Goal: Book appointment/travel/reservation

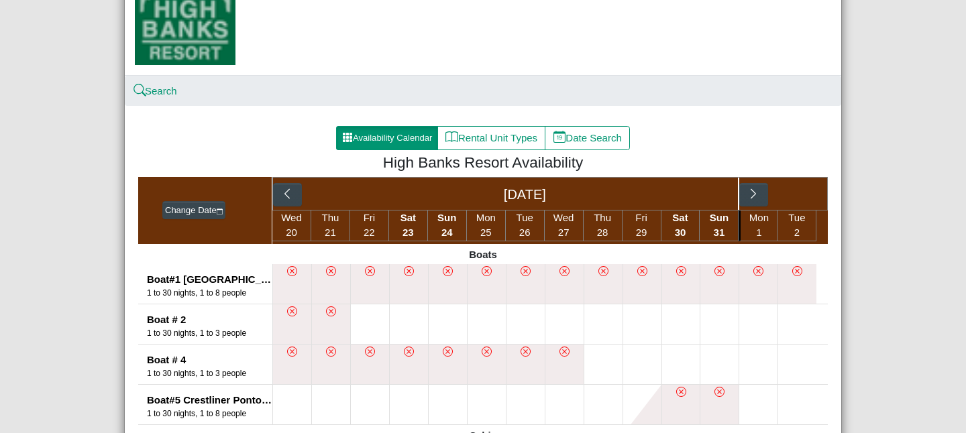
scroll to position [180, 0]
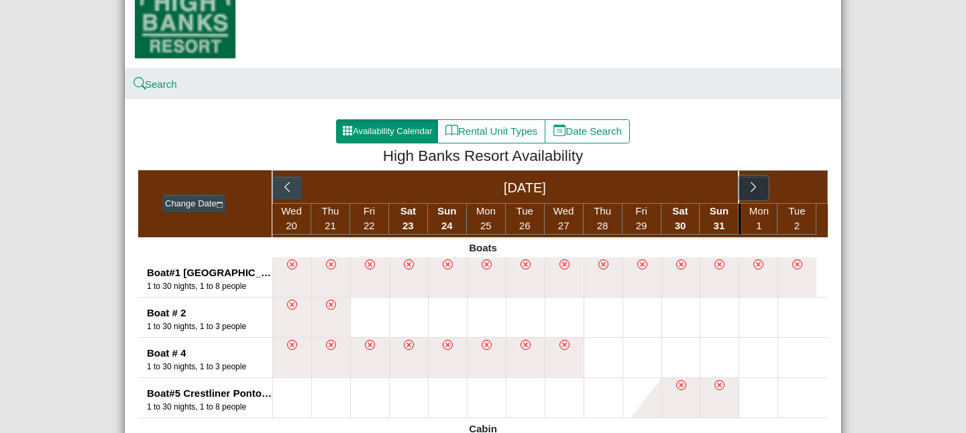
click at [756, 190] on icon "chevron right" at bounding box center [753, 187] width 13 height 13
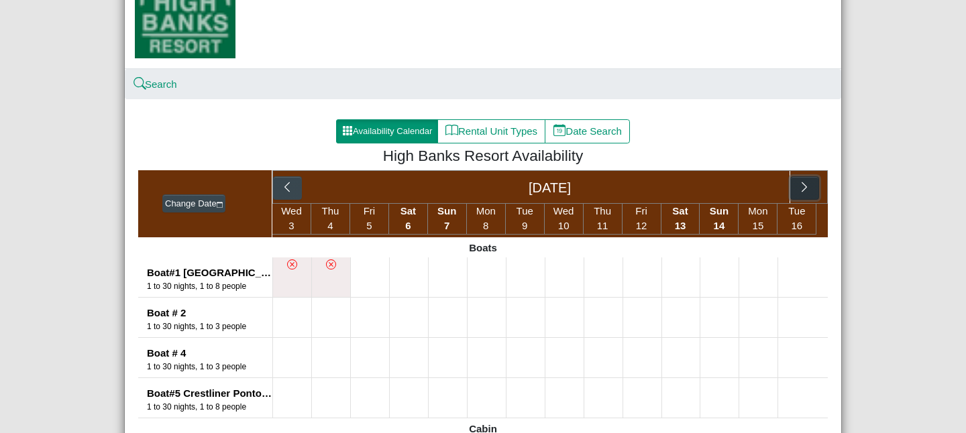
click at [799, 189] on icon "chevron right" at bounding box center [804, 187] width 13 height 13
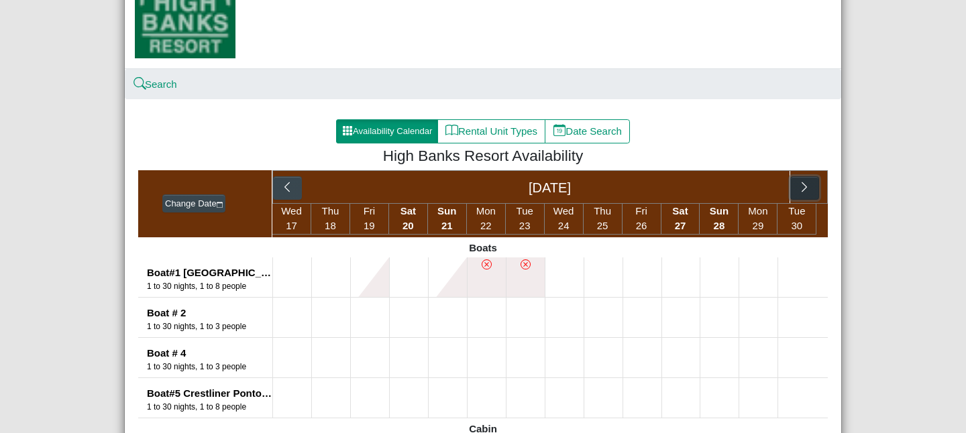
click at [799, 189] on icon "chevron right" at bounding box center [804, 187] width 13 height 13
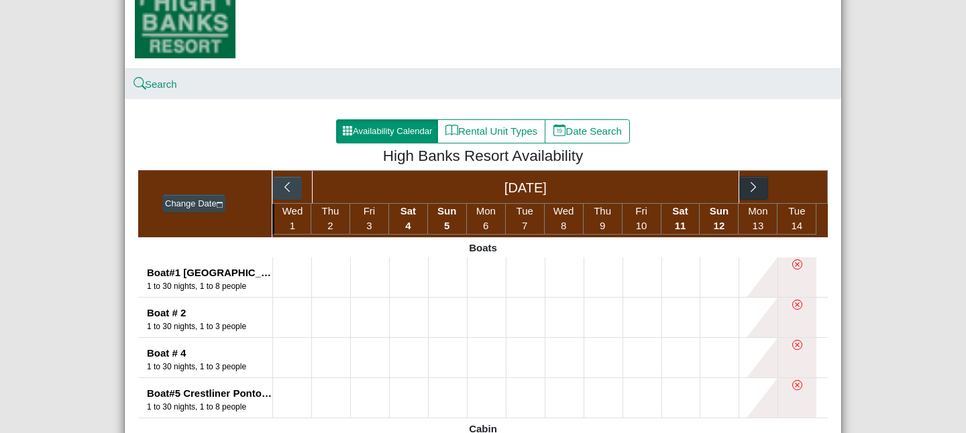
click at [799, 189] on div "[DATE]" at bounding box center [549, 187] width 555 height 34
click at [759, 189] on icon "chevron right" at bounding box center [753, 187] width 13 height 13
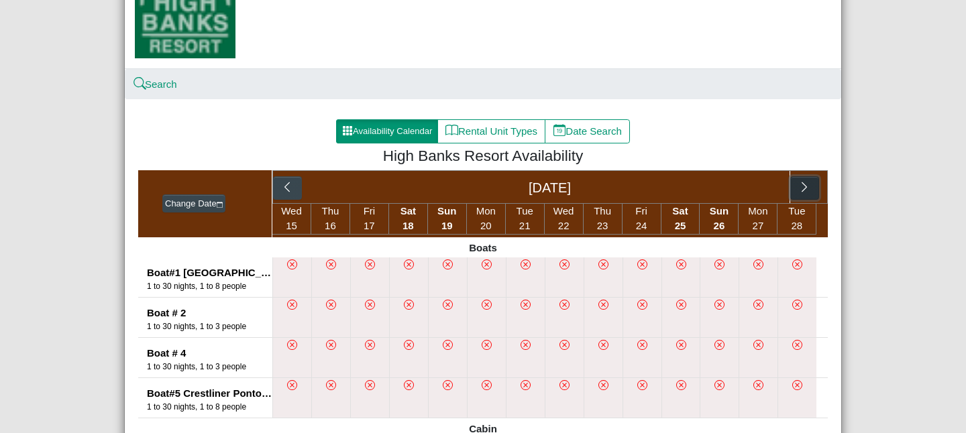
click at [811, 186] on button "button" at bounding box center [804, 188] width 29 height 24
click at [722, 186] on button "button" at bounding box center [714, 188] width 29 height 24
click at [808, 187] on icon "chevron right" at bounding box center [804, 187] width 13 height 13
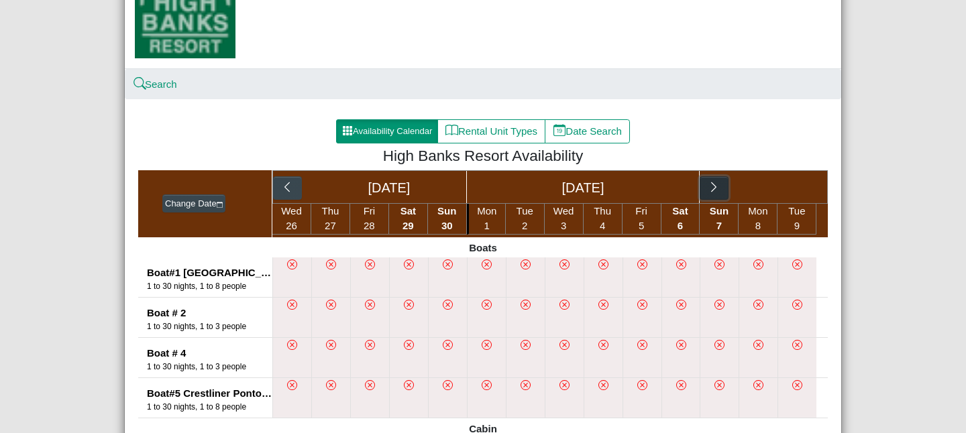
click at [720, 192] on button "button" at bounding box center [714, 188] width 29 height 24
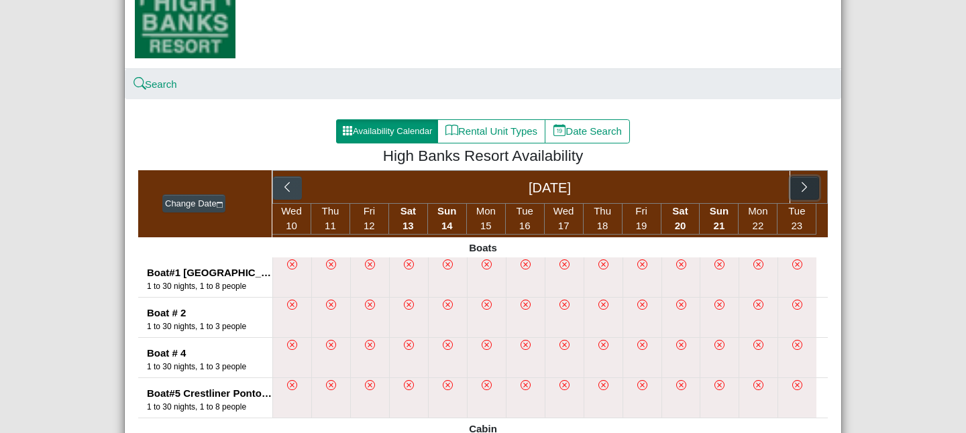
click at [808, 193] on icon "chevron right" at bounding box center [804, 187] width 13 height 13
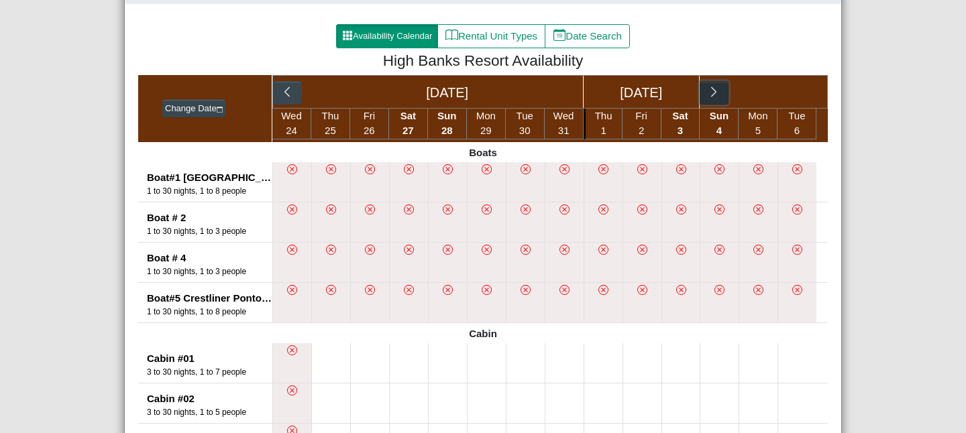
scroll to position [274, 0]
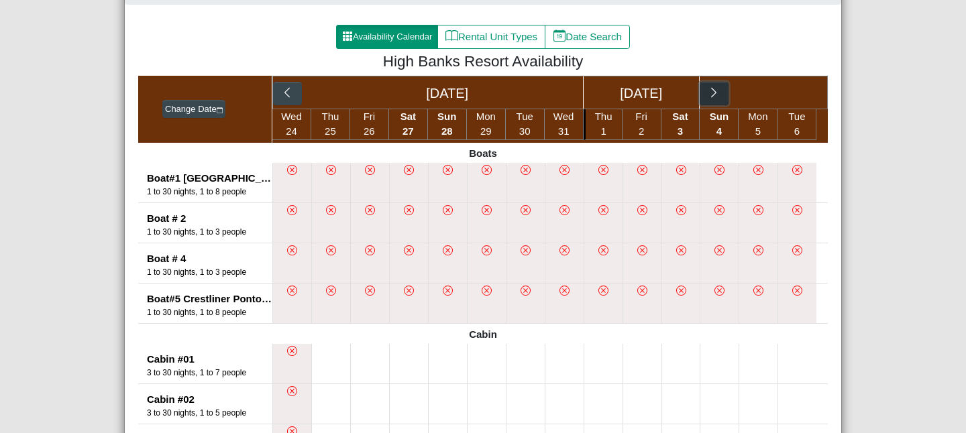
click at [712, 90] on icon "chevron right" at bounding box center [714, 93] width 13 height 13
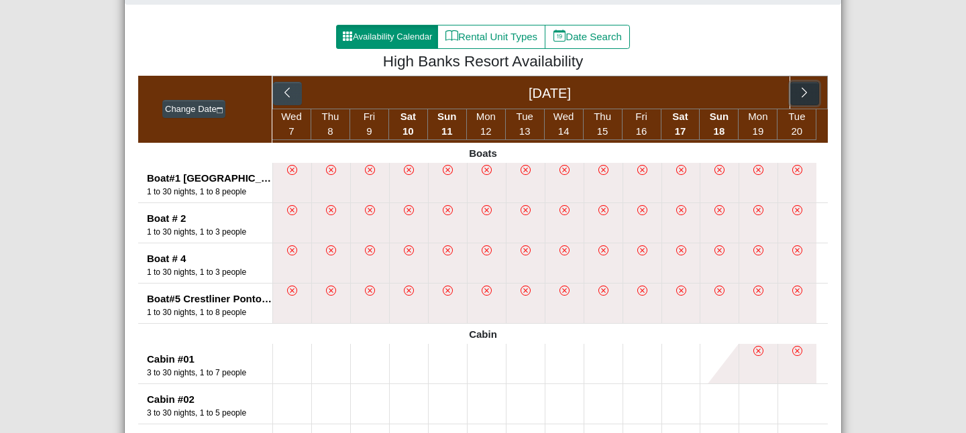
click at [804, 96] on icon "chevron right" at bounding box center [804, 92] width 5 height 10
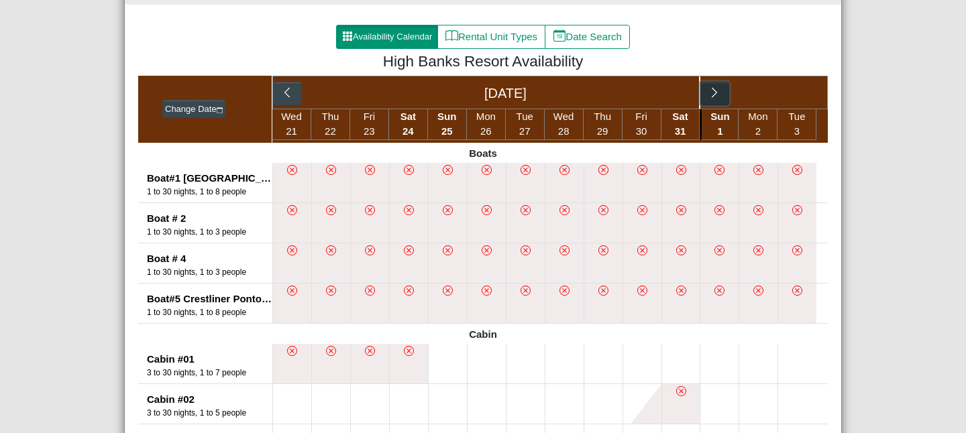
click at [718, 100] on button "button" at bounding box center [714, 94] width 29 height 24
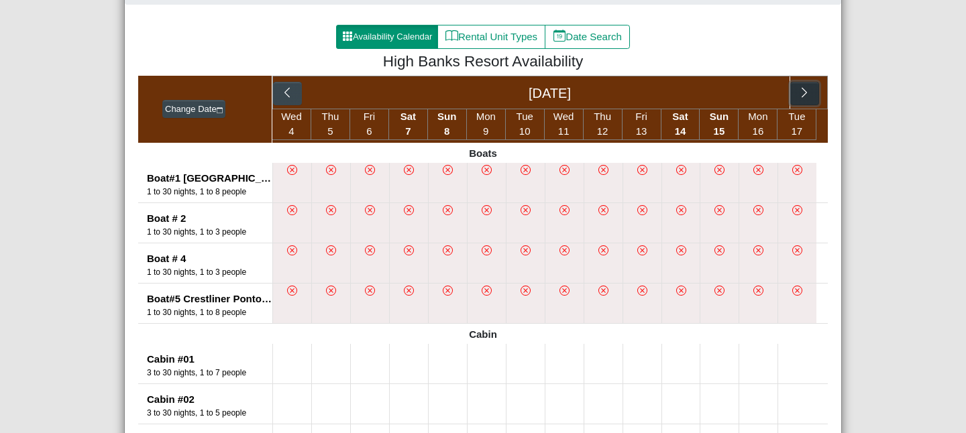
click at [814, 95] on button "button" at bounding box center [804, 94] width 29 height 24
click at [718, 99] on icon "chevron right" at bounding box center [714, 93] width 13 height 13
click at [806, 95] on icon "chevron right" at bounding box center [804, 93] width 13 height 13
click at [808, 97] on icon "chevron right" at bounding box center [804, 93] width 13 height 13
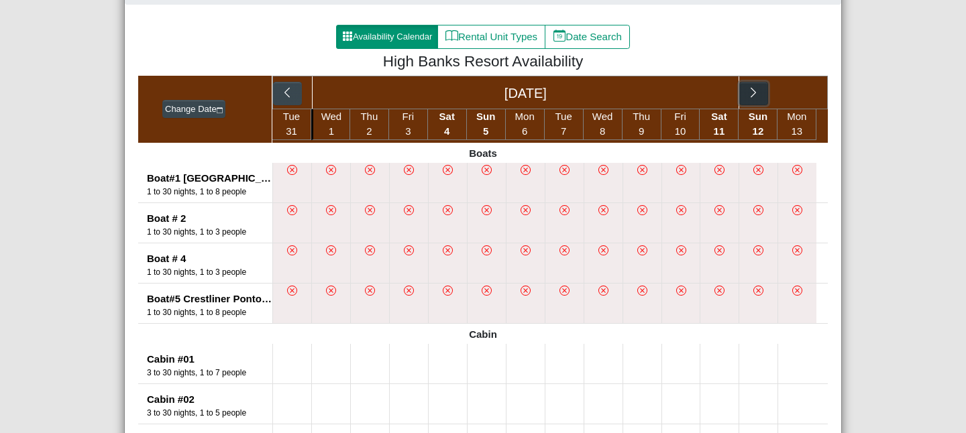
click at [750, 91] on icon "chevron right" at bounding box center [753, 93] width 13 height 13
click at [807, 99] on icon "chevron right" at bounding box center [804, 93] width 13 height 13
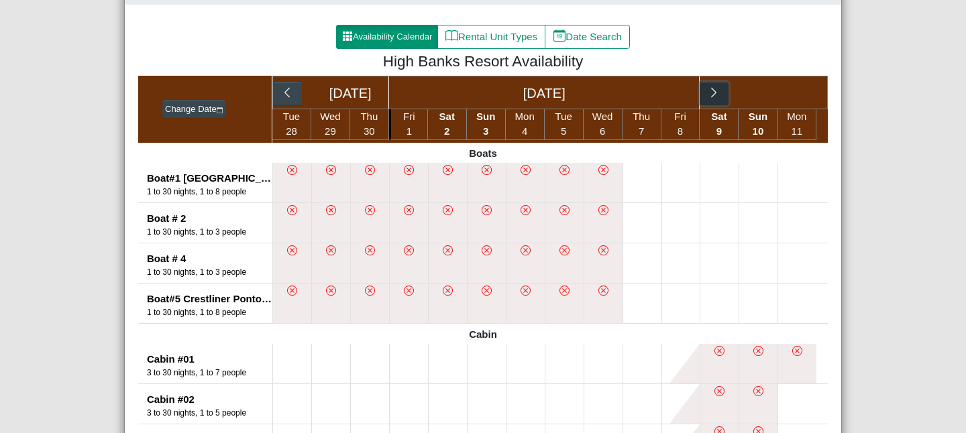
click at [712, 97] on icon "chevron right" at bounding box center [714, 93] width 13 height 13
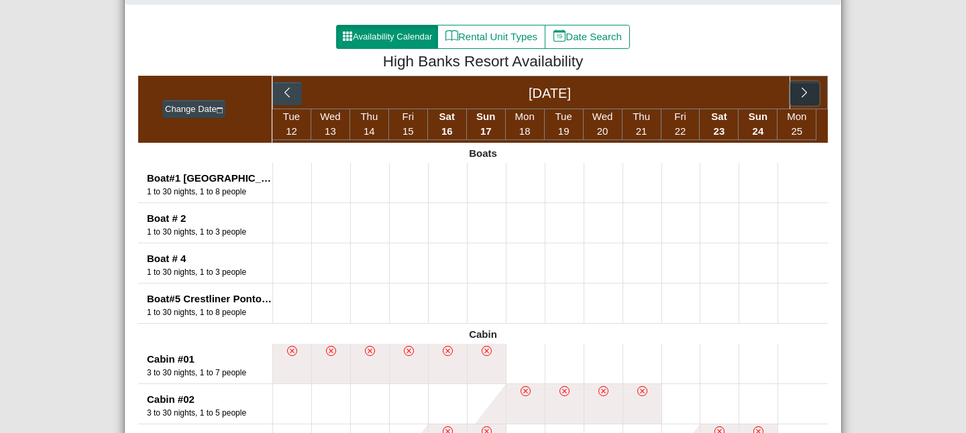
click at [813, 93] on button "button" at bounding box center [804, 94] width 29 height 24
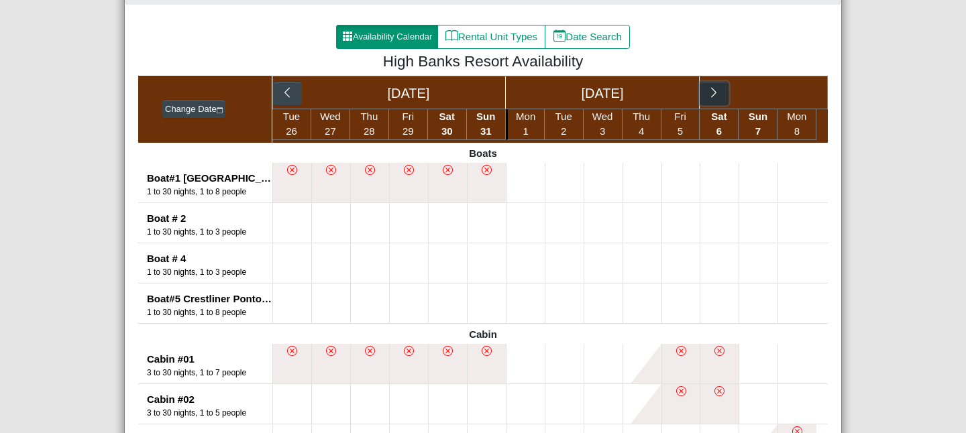
click at [715, 95] on icon "chevron right" at bounding box center [714, 93] width 13 height 13
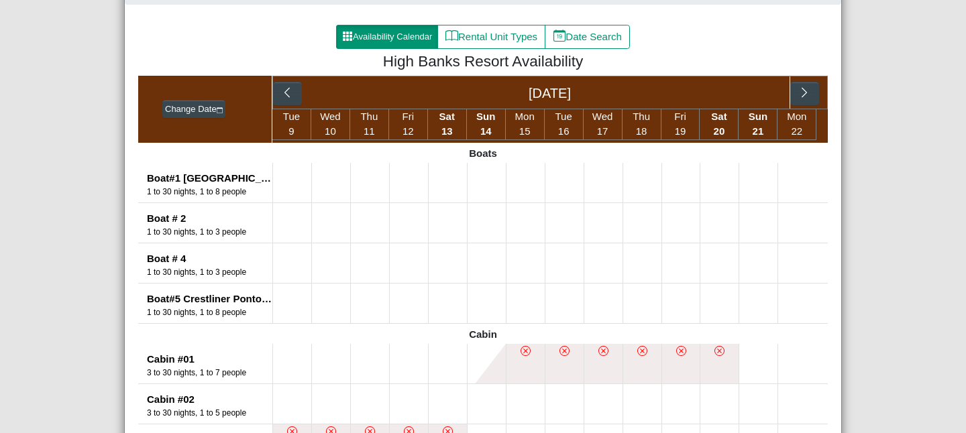
click at [450, 125] on li "Sat 13" at bounding box center [447, 124] width 39 height 31
click at [445, 133] on span "13" at bounding box center [446, 130] width 11 height 11
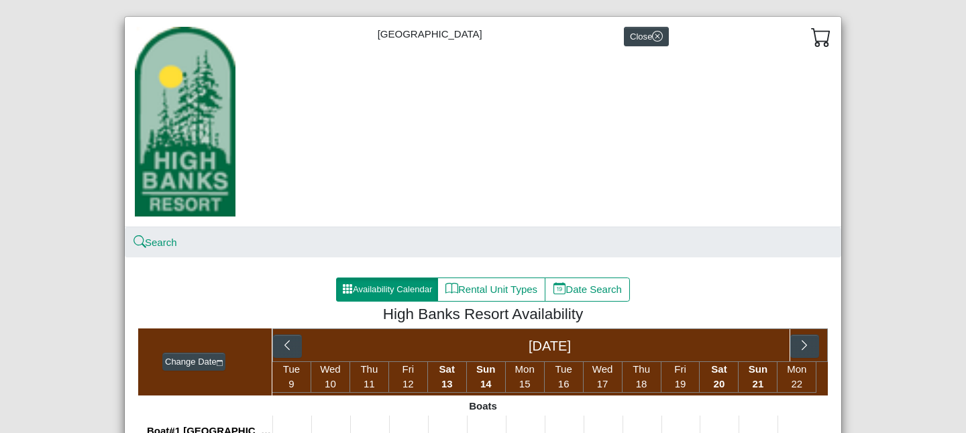
scroll to position [0, 0]
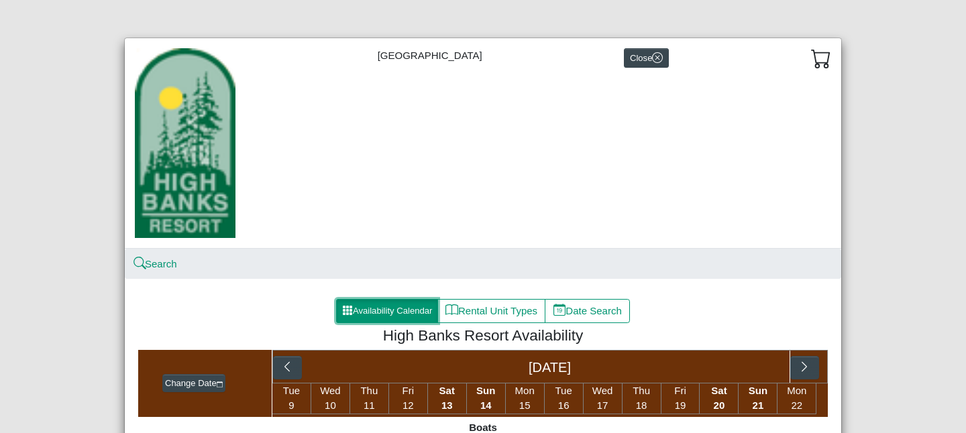
click at [391, 311] on button "Availability Calendar" at bounding box center [387, 311] width 102 height 24
click at [399, 305] on button "Availability Calendar" at bounding box center [387, 311] width 102 height 24
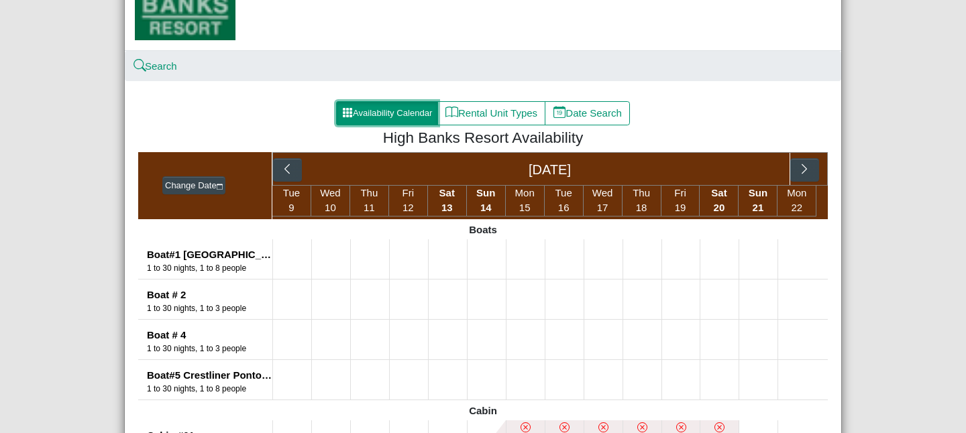
scroll to position [200, 0]
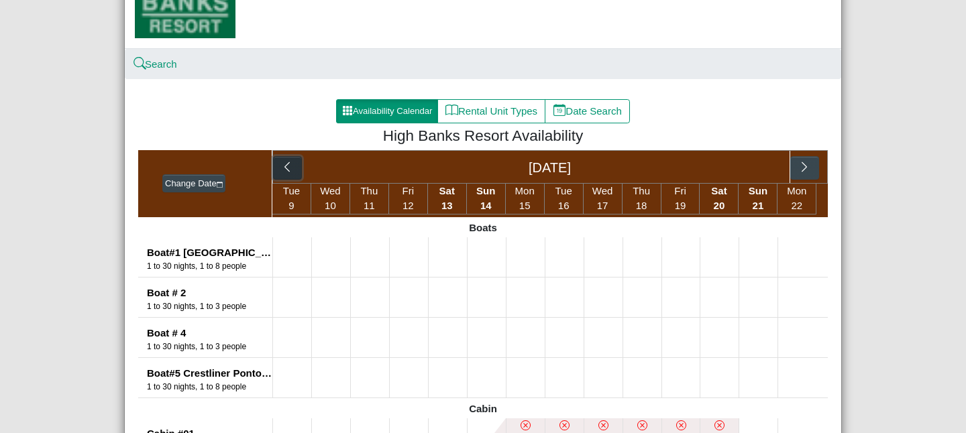
click at [290, 166] on icon "chevron left" at bounding box center [287, 167] width 13 height 13
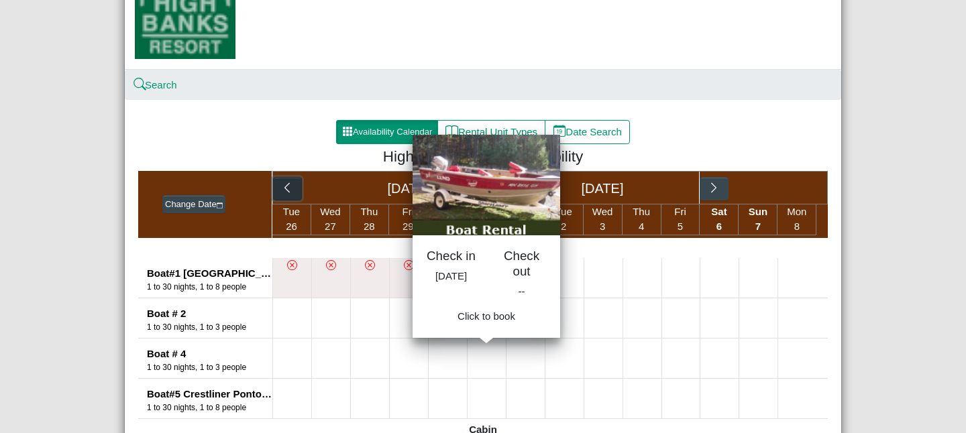
scroll to position [183, 0]
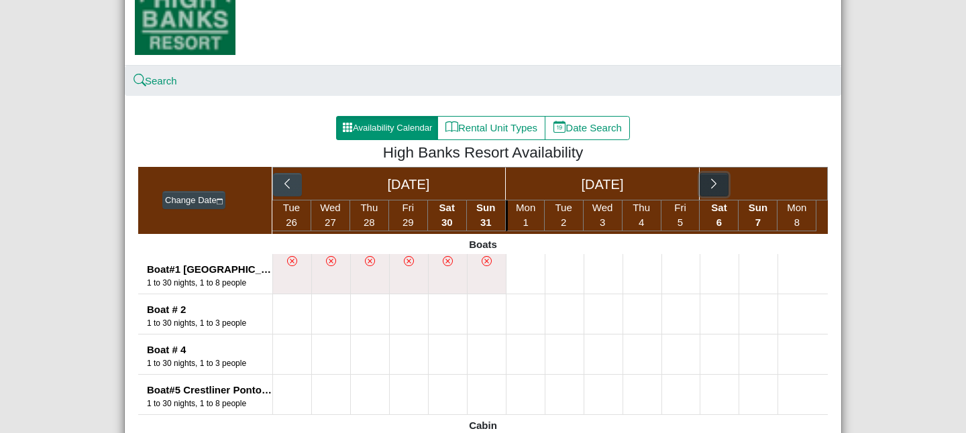
click at [716, 189] on icon "chevron right" at bounding box center [714, 184] width 13 height 13
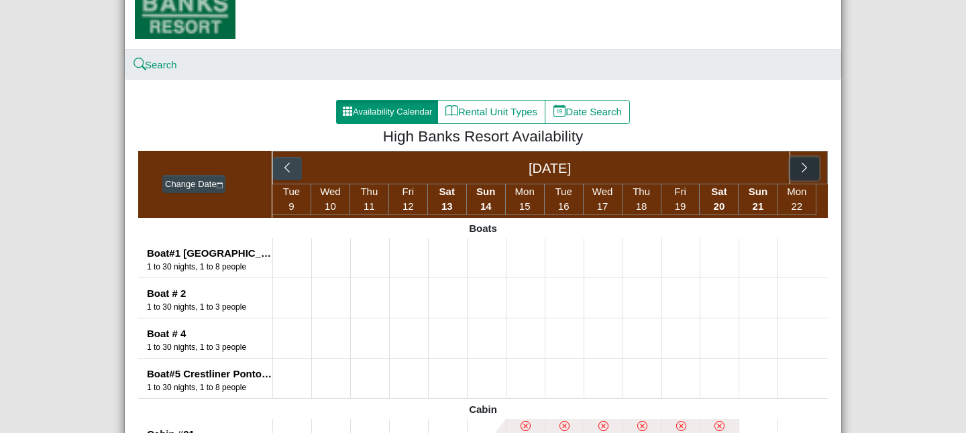
scroll to position [186, 0]
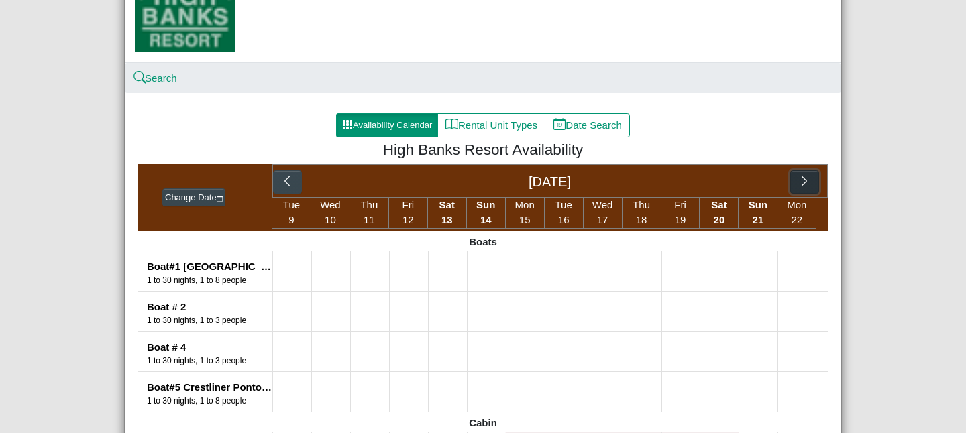
click at [807, 181] on icon "chevron right" at bounding box center [804, 181] width 13 height 13
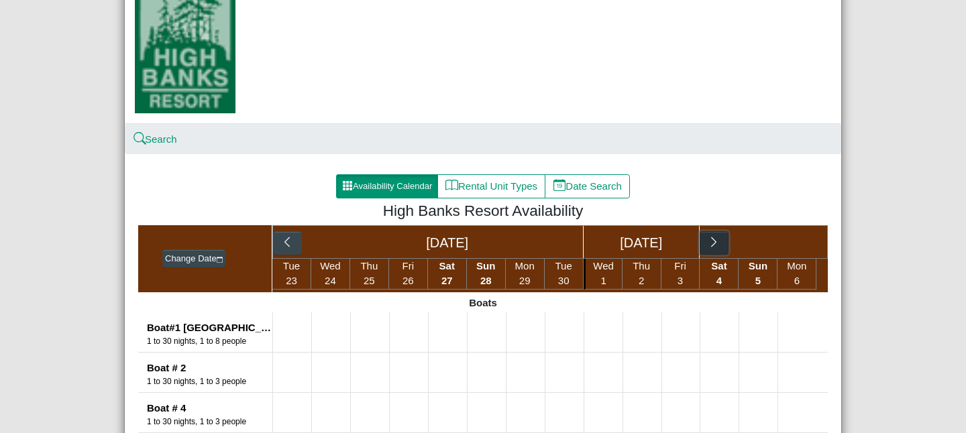
scroll to position [0, 0]
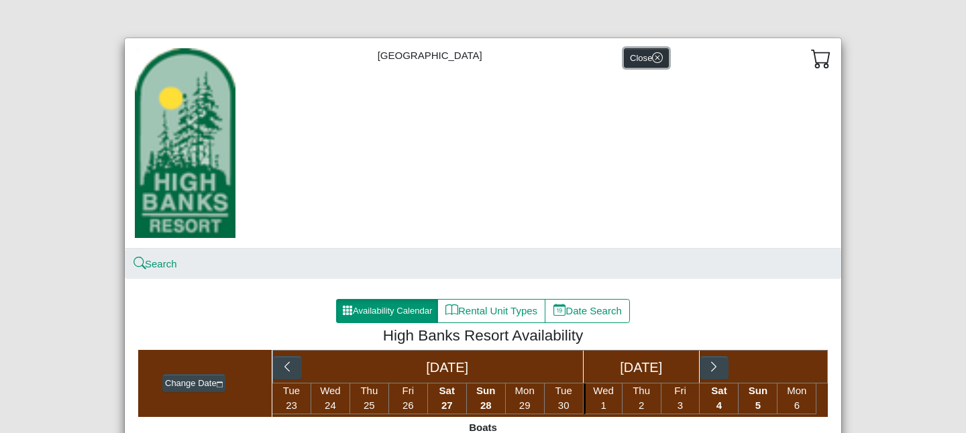
click at [652, 62] on icon "x circle" at bounding box center [657, 57] width 11 height 11
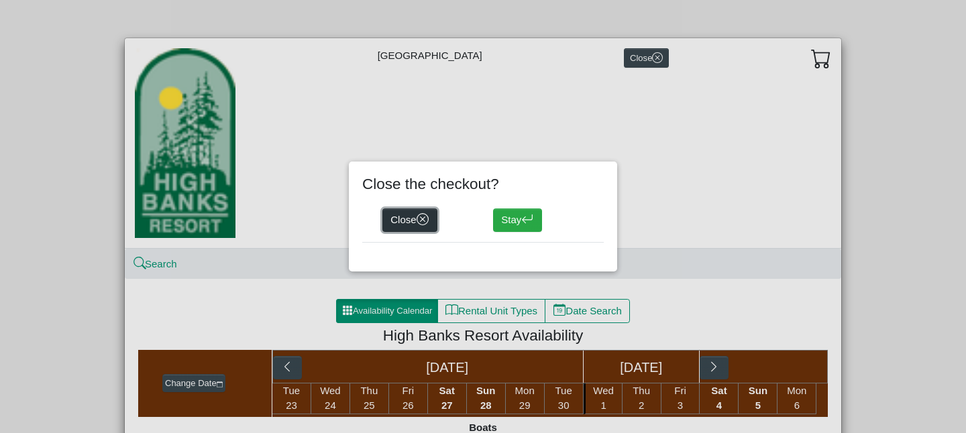
click at [429, 218] on icon "x circle" at bounding box center [423, 219] width 13 height 13
